Goal: Find specific page/section: Find specific page/section

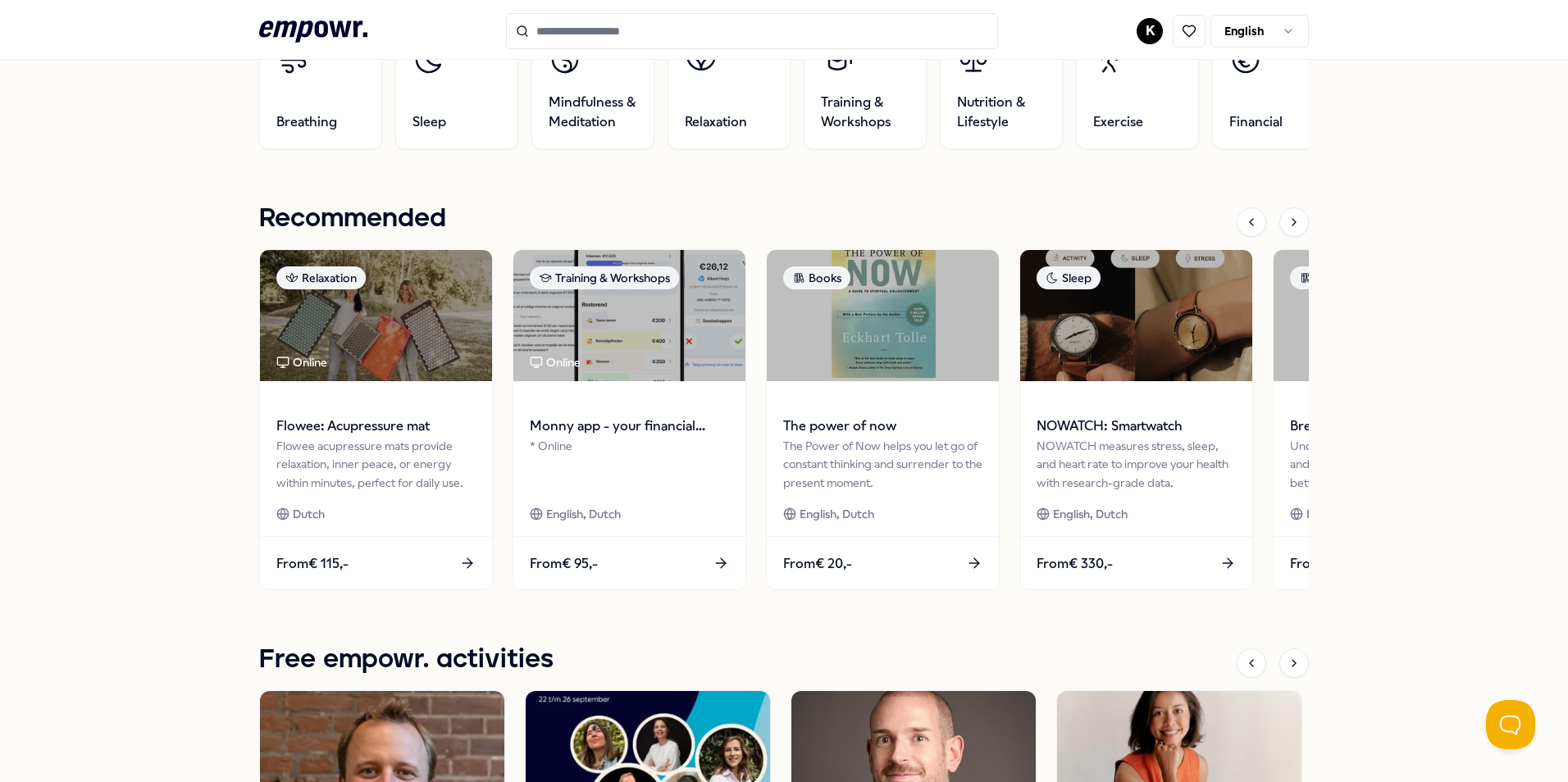
scroll to position [636, 0]
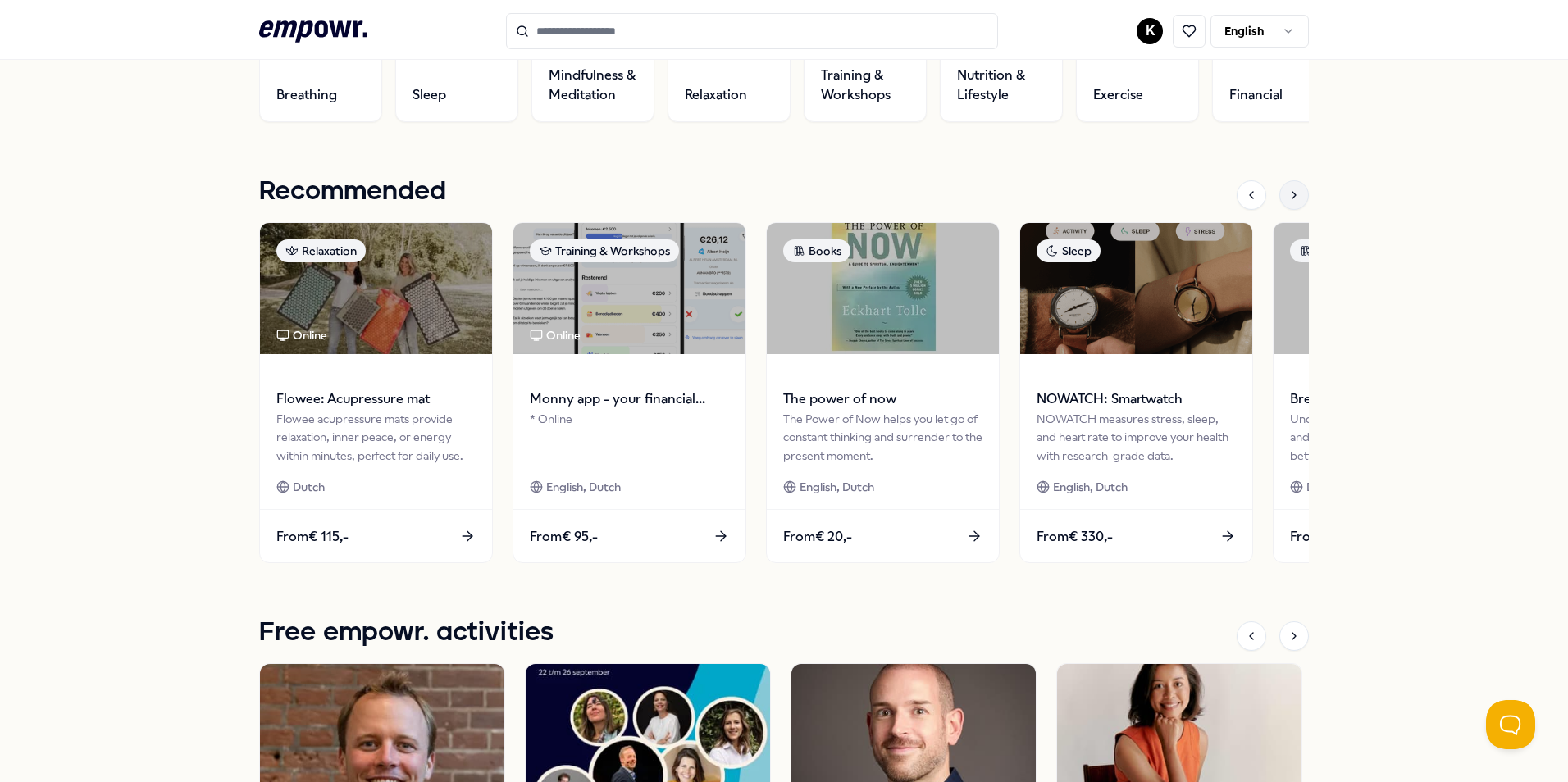
click at [1287, 189] on icon at bounding box center [1294, 195] width 13 height 13
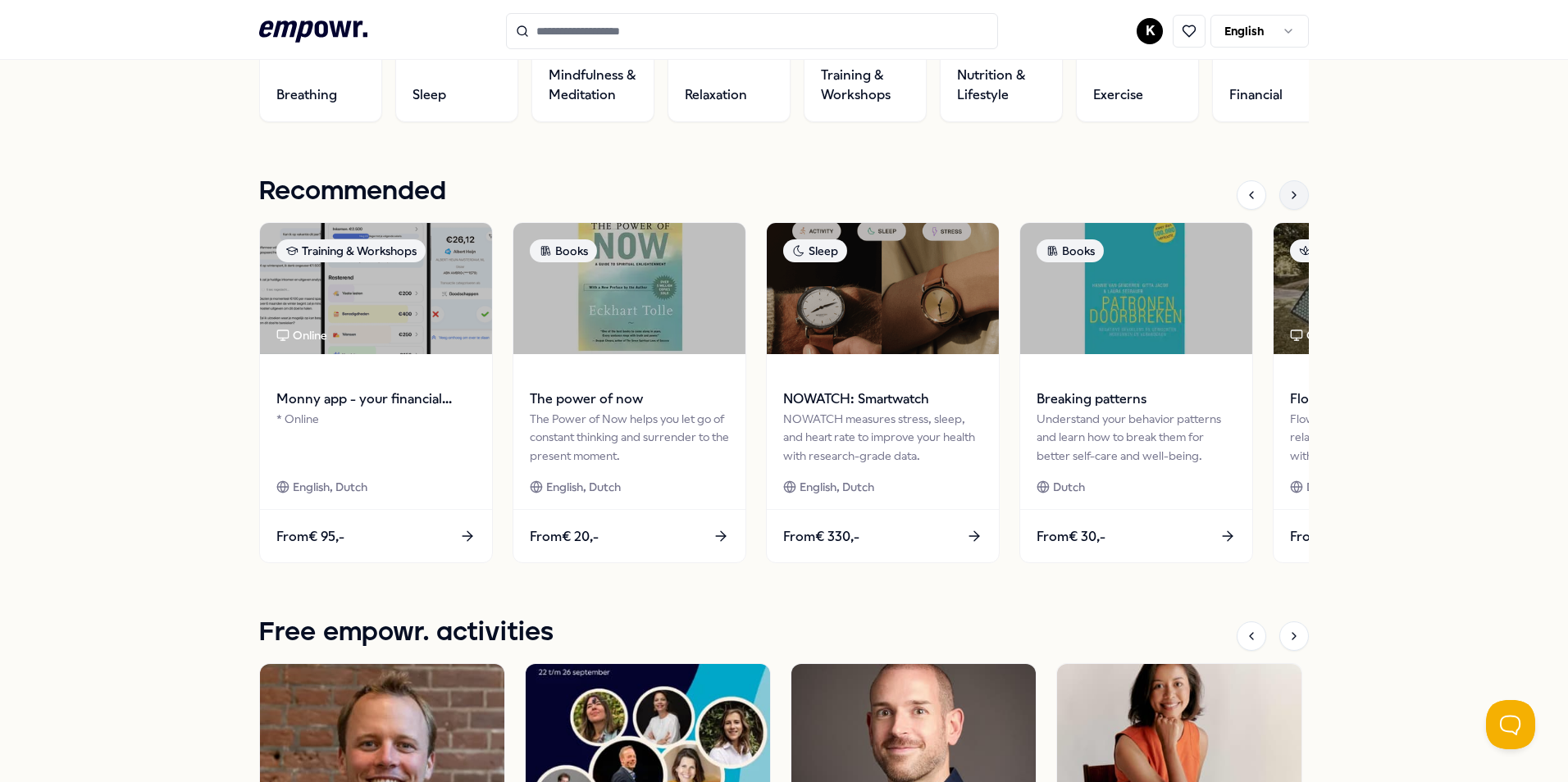
click at [1287, 189] on icon at bounding box center [1294, 195] width 13 height 13
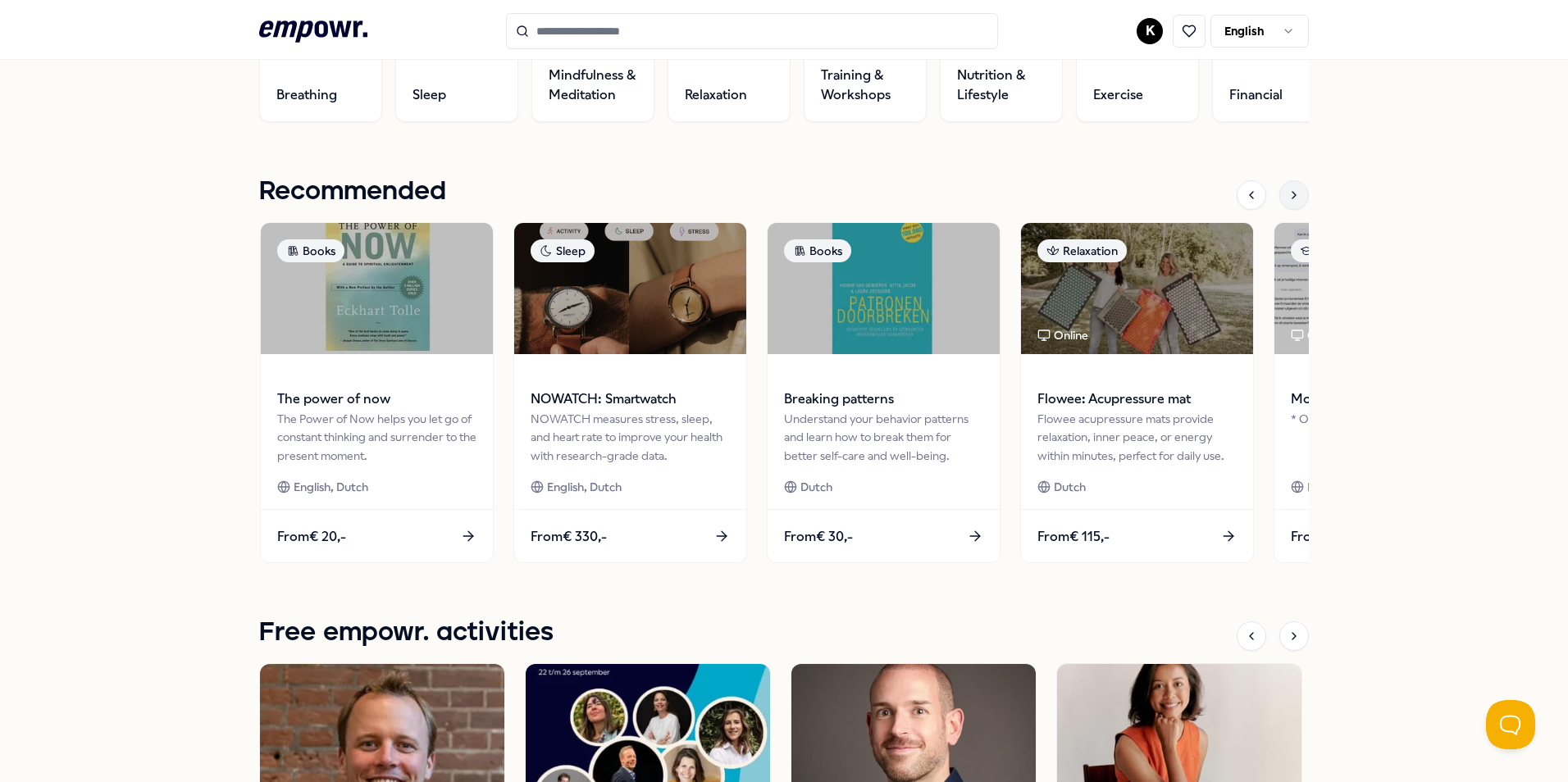
click at [1287, 189] on icon at bounding box center [1294, 195] width 13 height 13
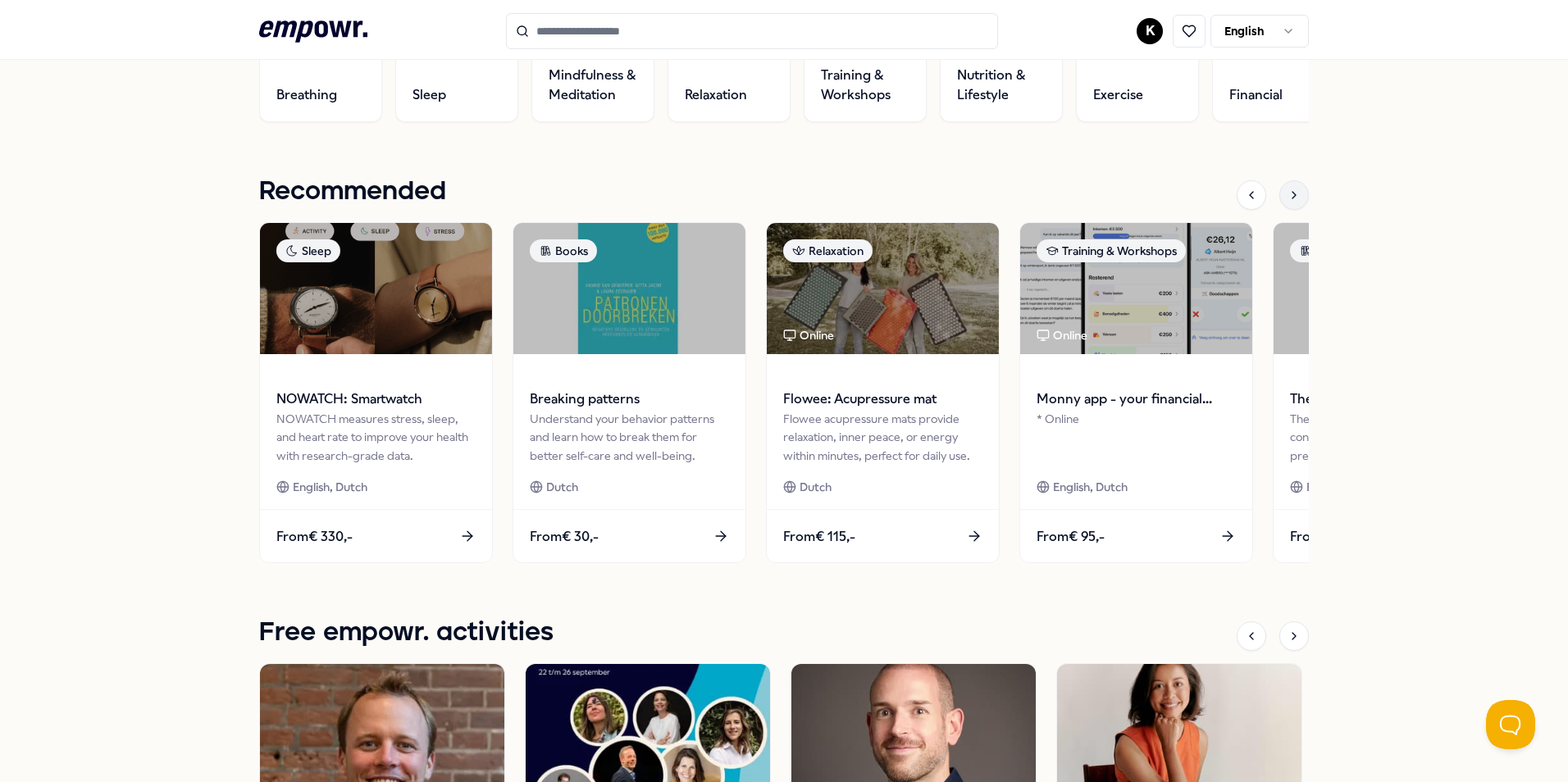
click at [1287, 189] on icon at bounding box center [1294, 195] width 13 height 13
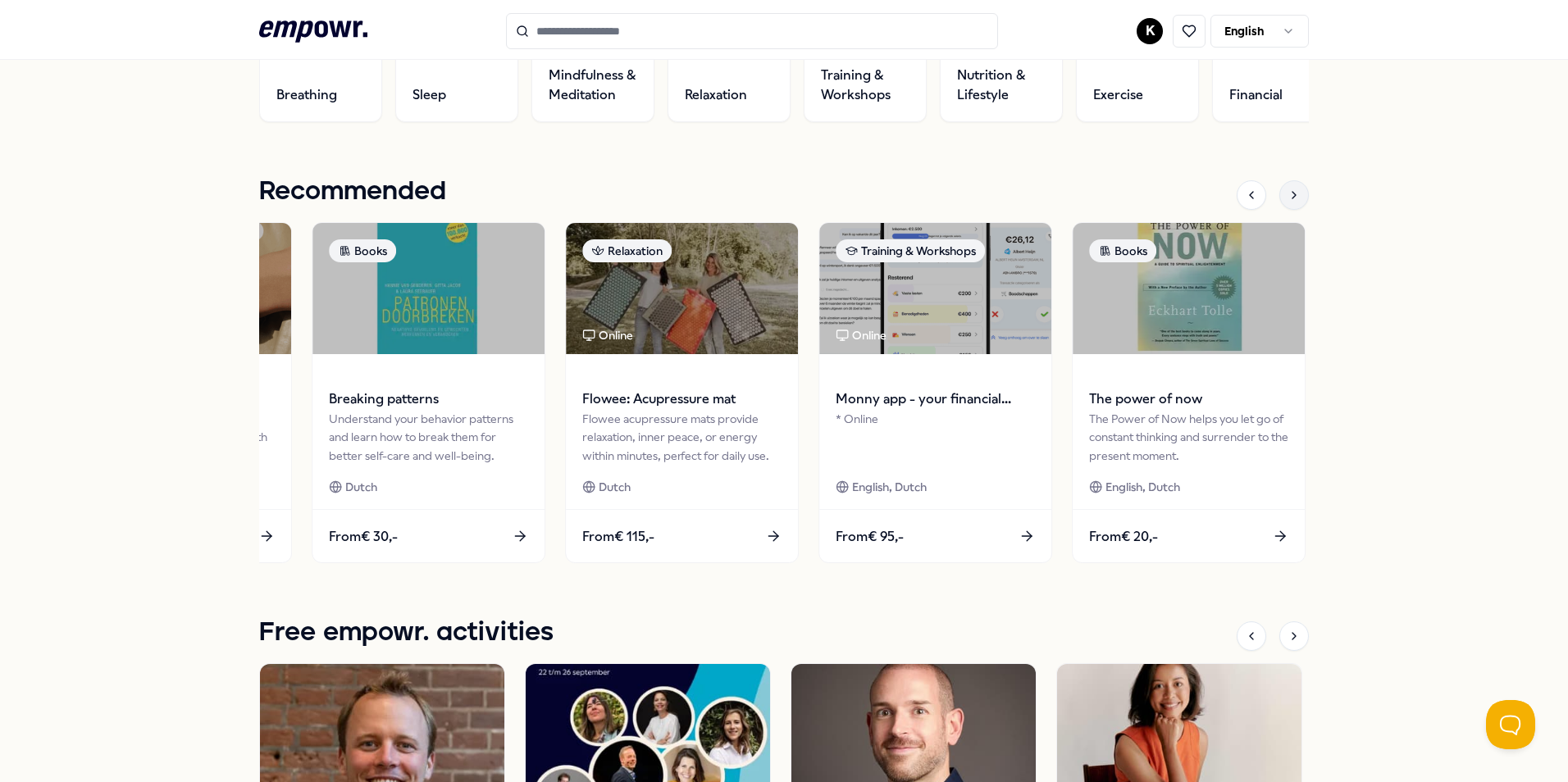
click at [1287, 189] on icon at bounding box center [1294, 195] width 13 height 13
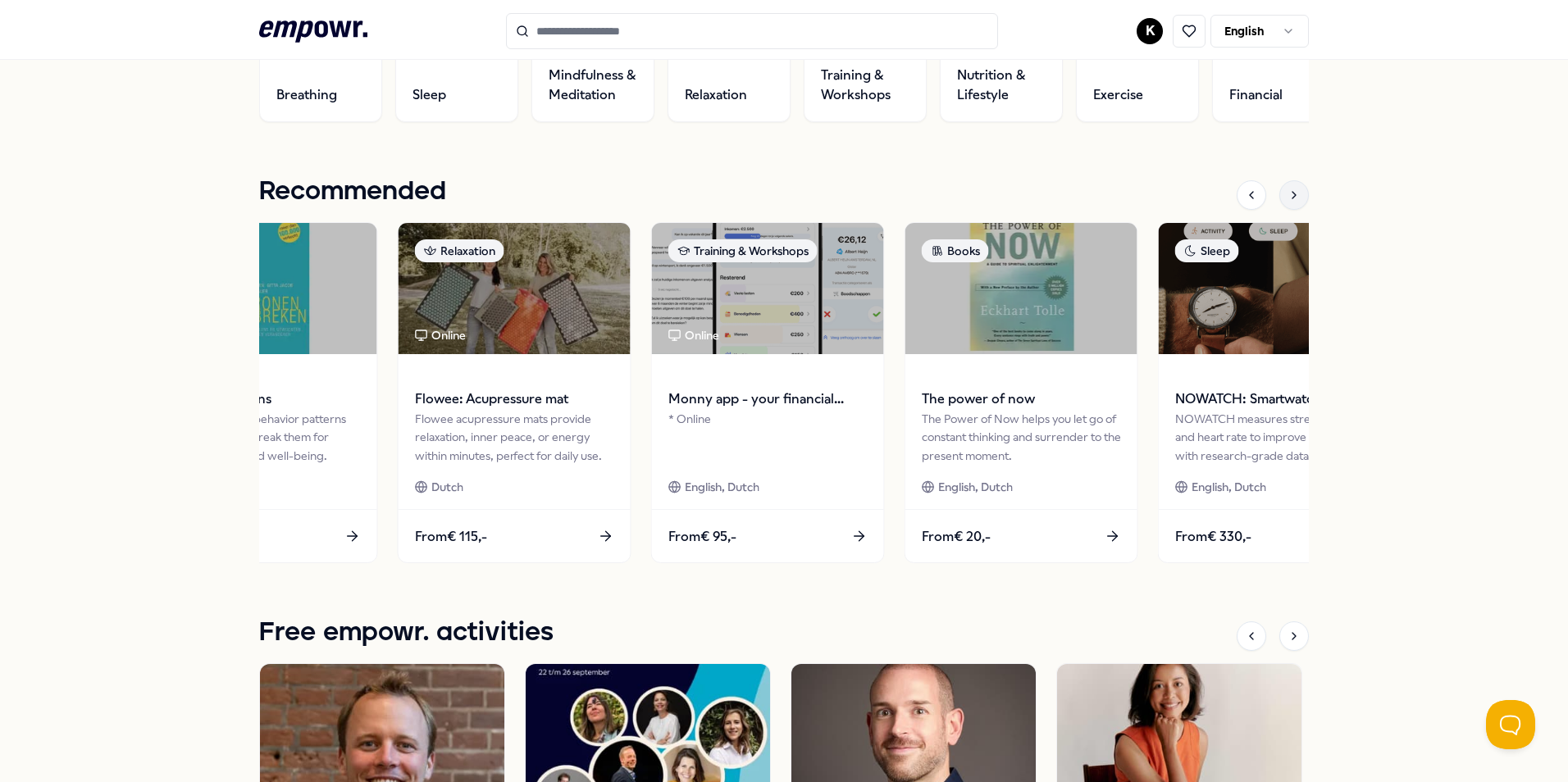
click at [1287, 189] on icon at bounding box center [1294, 195] width 13 height 13
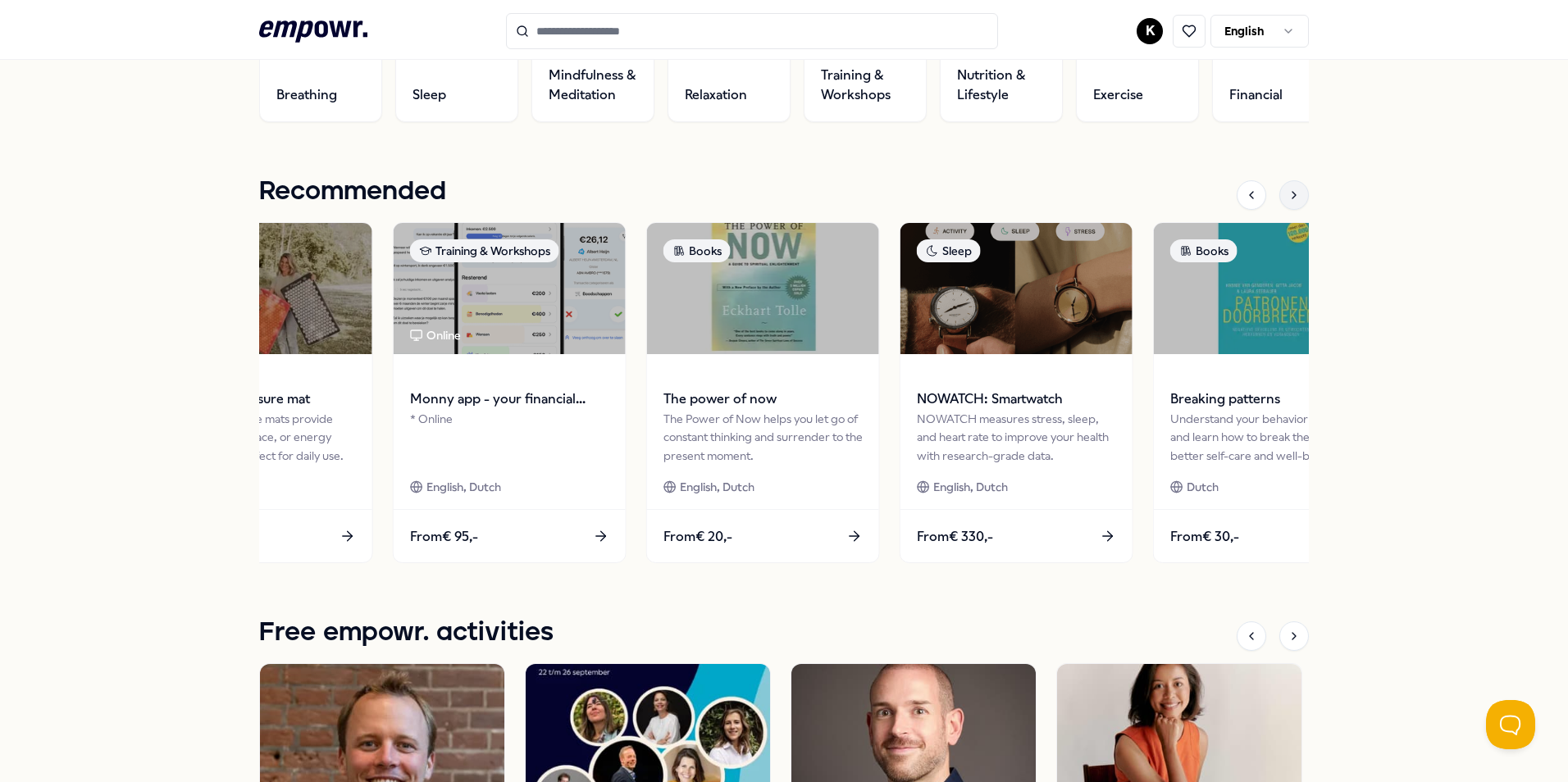
click at [1287, 189] on icon at bounding box center [1294, 195] width 13 height 13
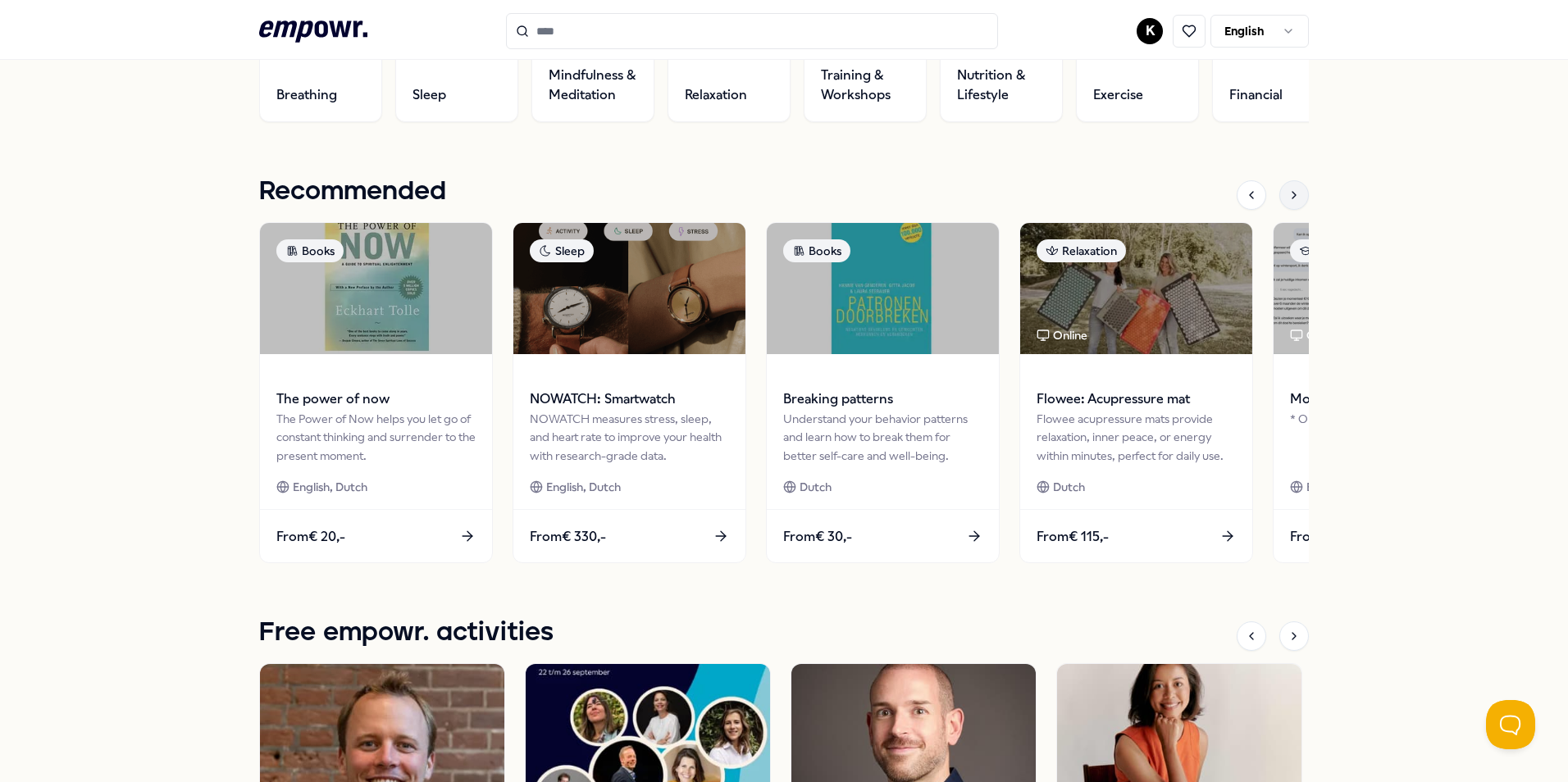
click at [1287, 189] on icon at bounding box center [1294, 195] width 13 height 13
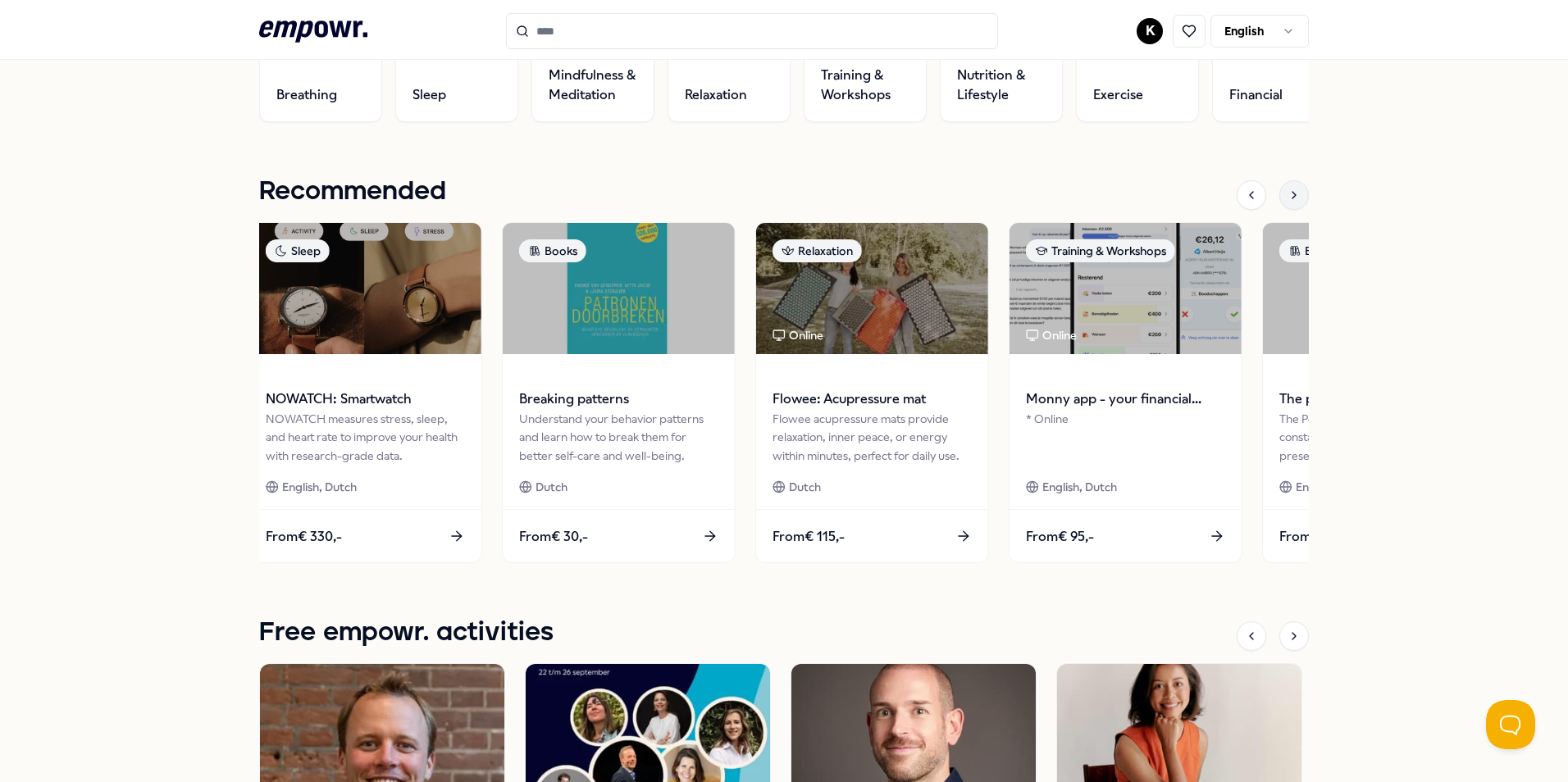
click at [1287, 189] on icon at bounding box center [1294, 195] width 13 height 13
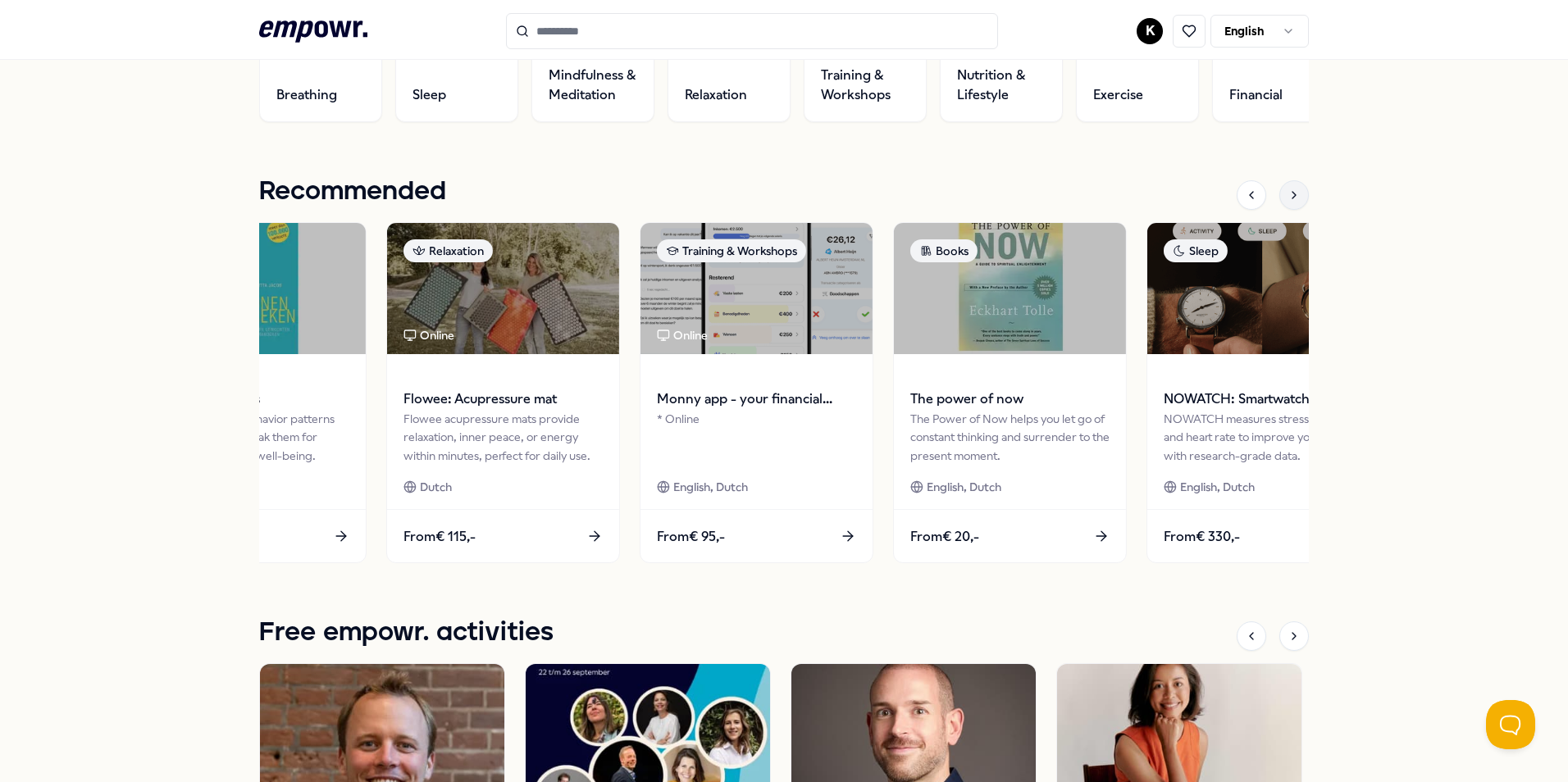
click at [1287, 189] on icon at bounding box center [1294, 195] width 13 height 13
